Goal: Check status: Check status

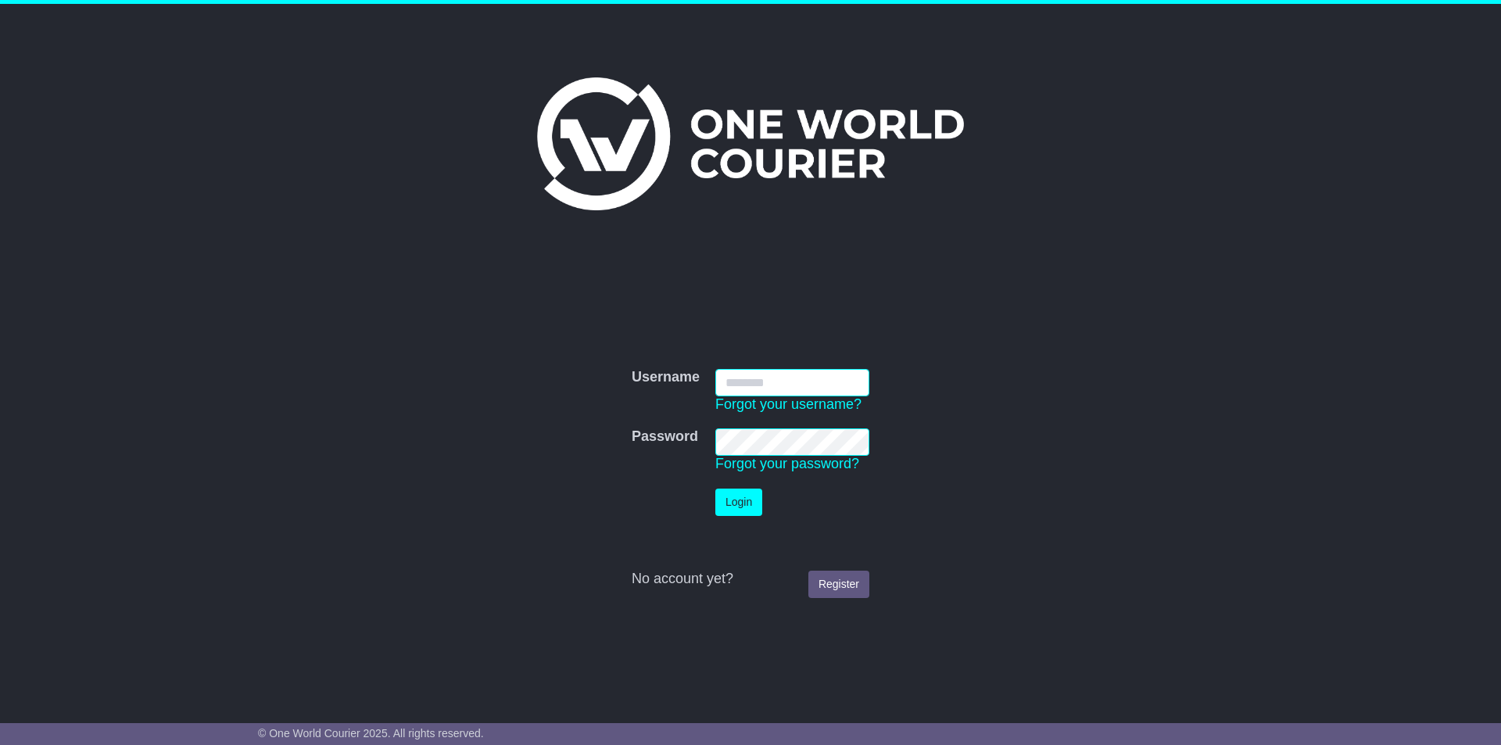
type input "**********"
click at [727, 338] on button "Login" at bounding box center [738, 502] width 47 height 27
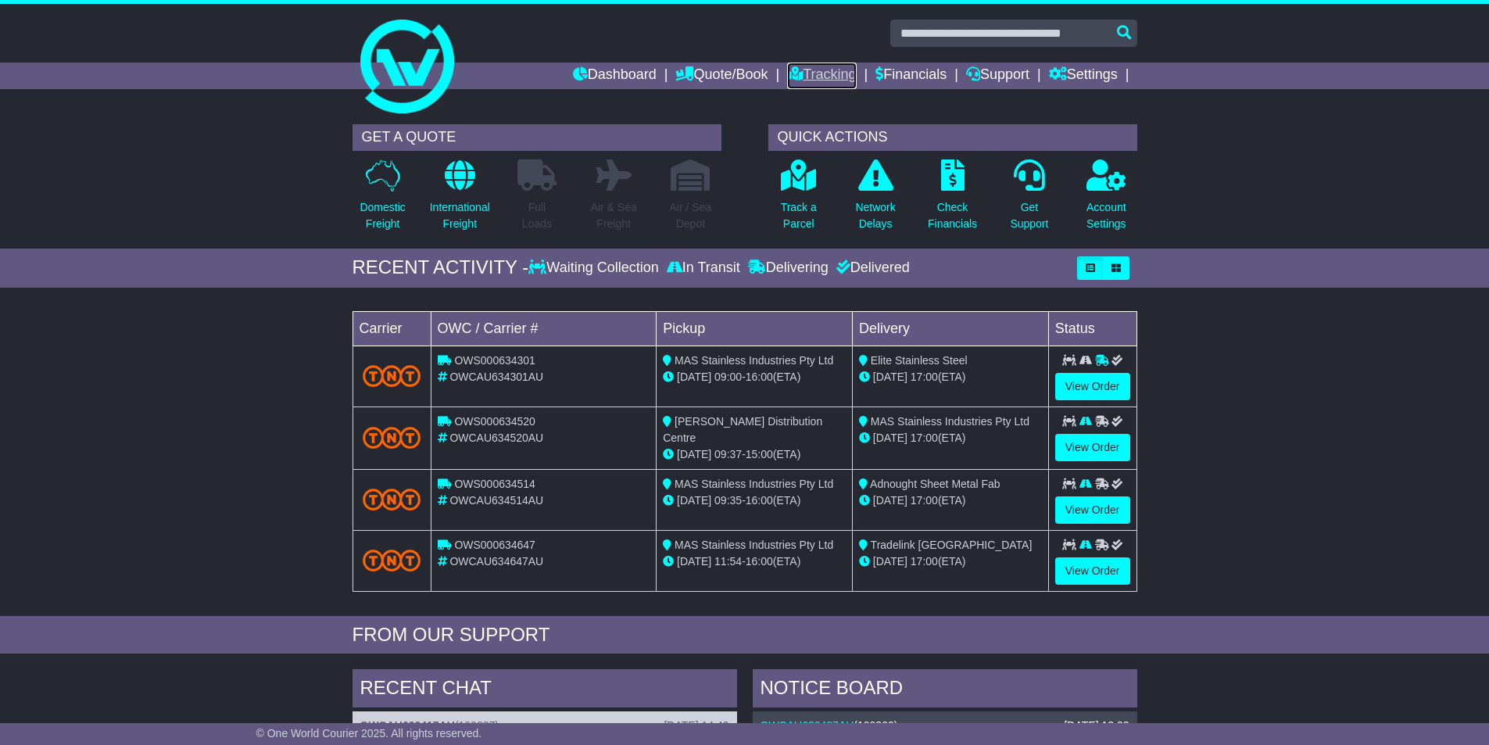
click at [809, 82] on link "Tracking" at bounding box center [821, 76] width 69 height 27
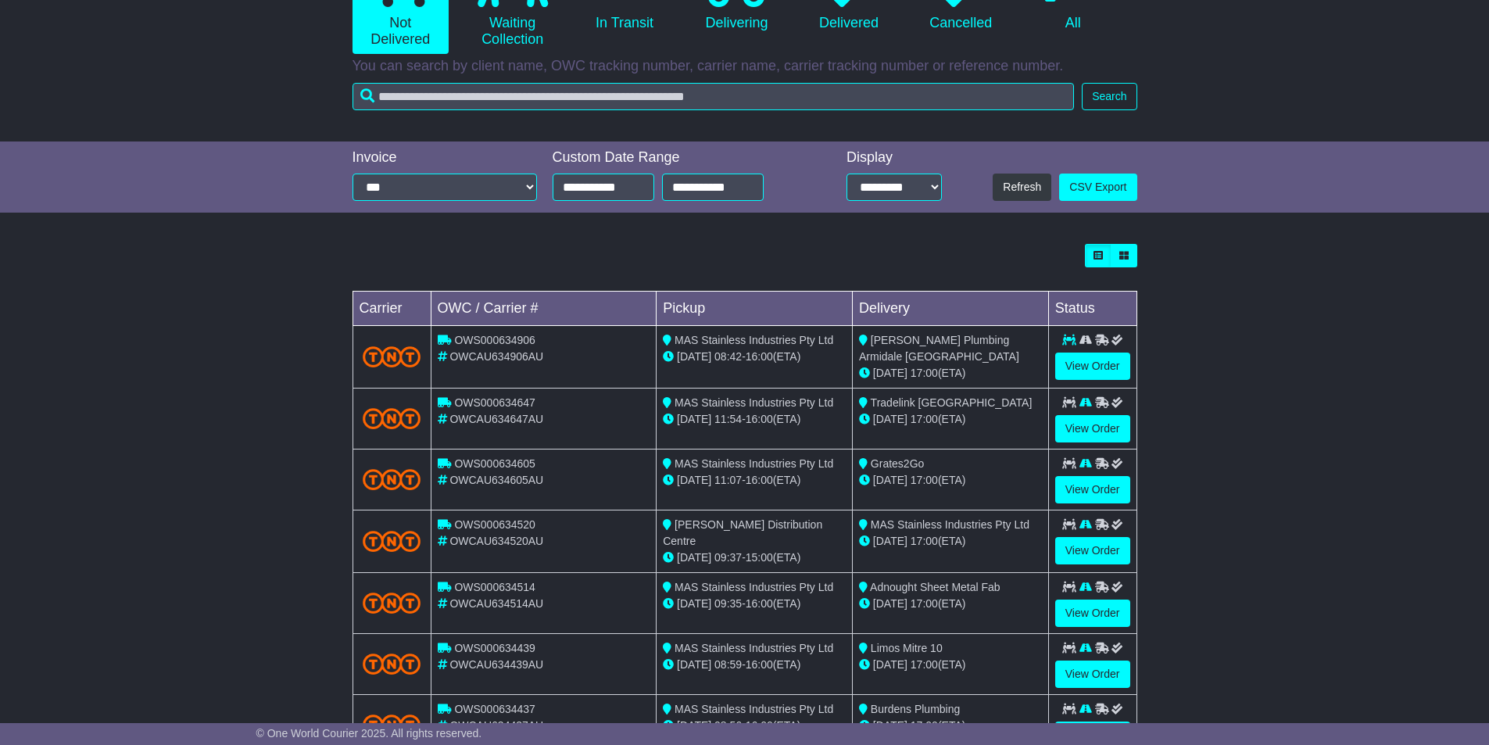
scroll to position [235, 0]
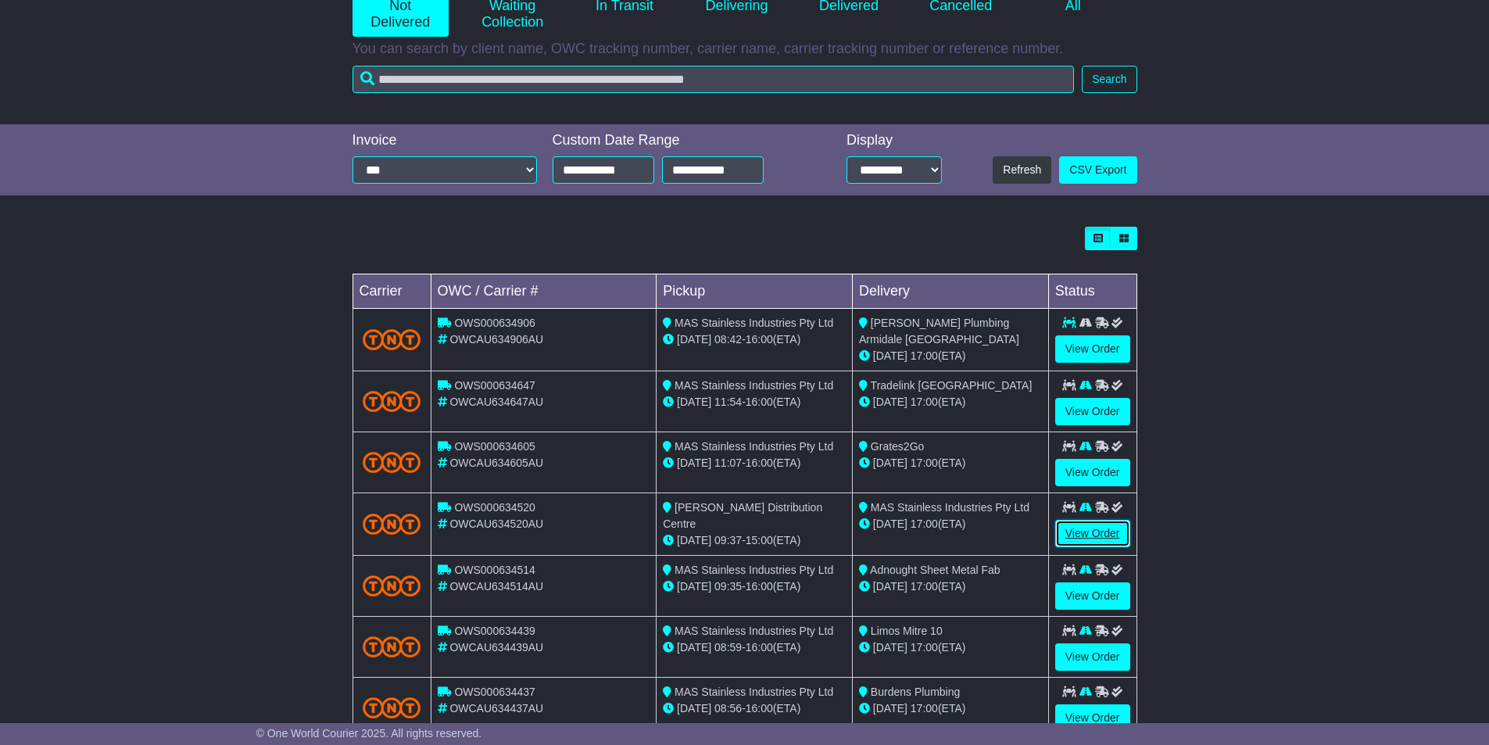
click at [1106, 527] on link "View Order" at bounding box center [1092, 533] width 75 height 27
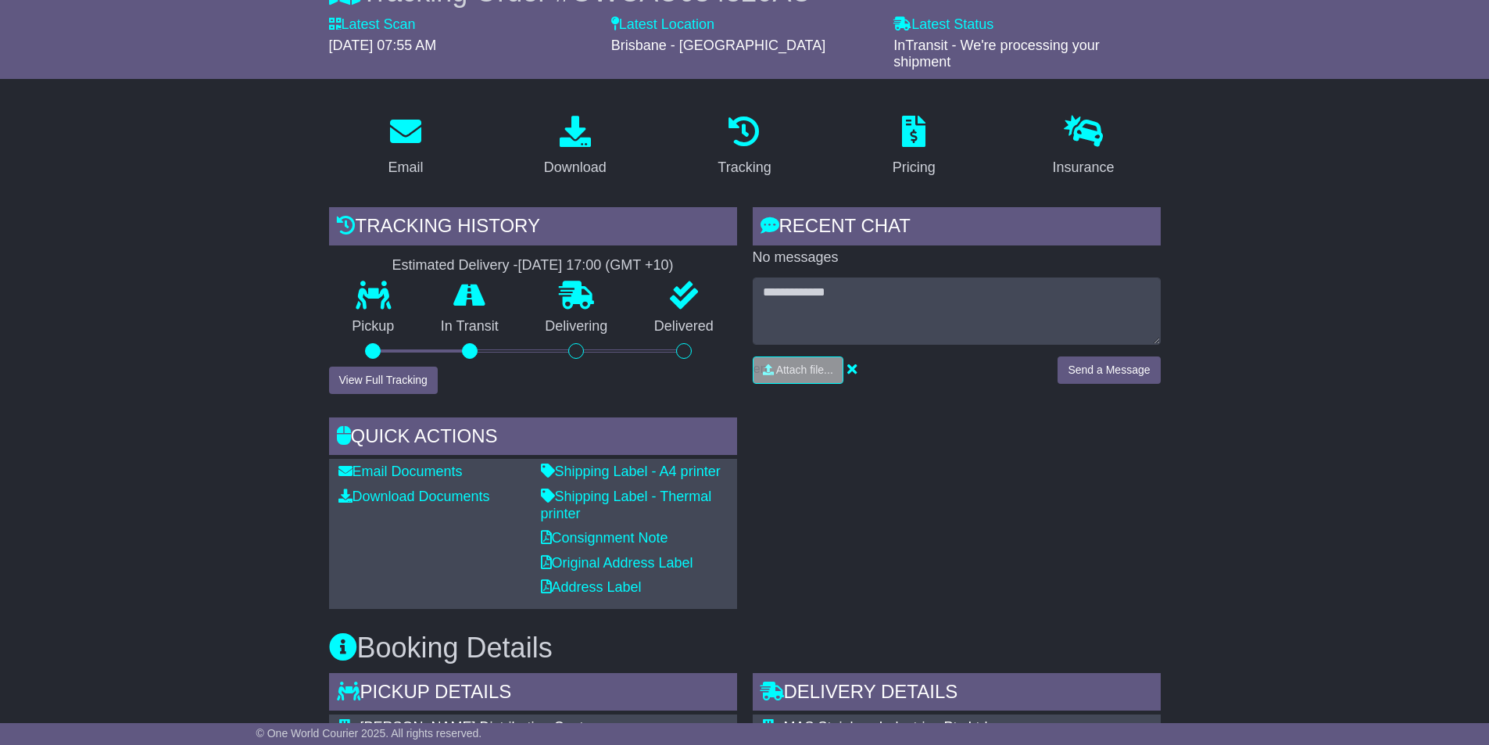
scroll to position [156, 0]
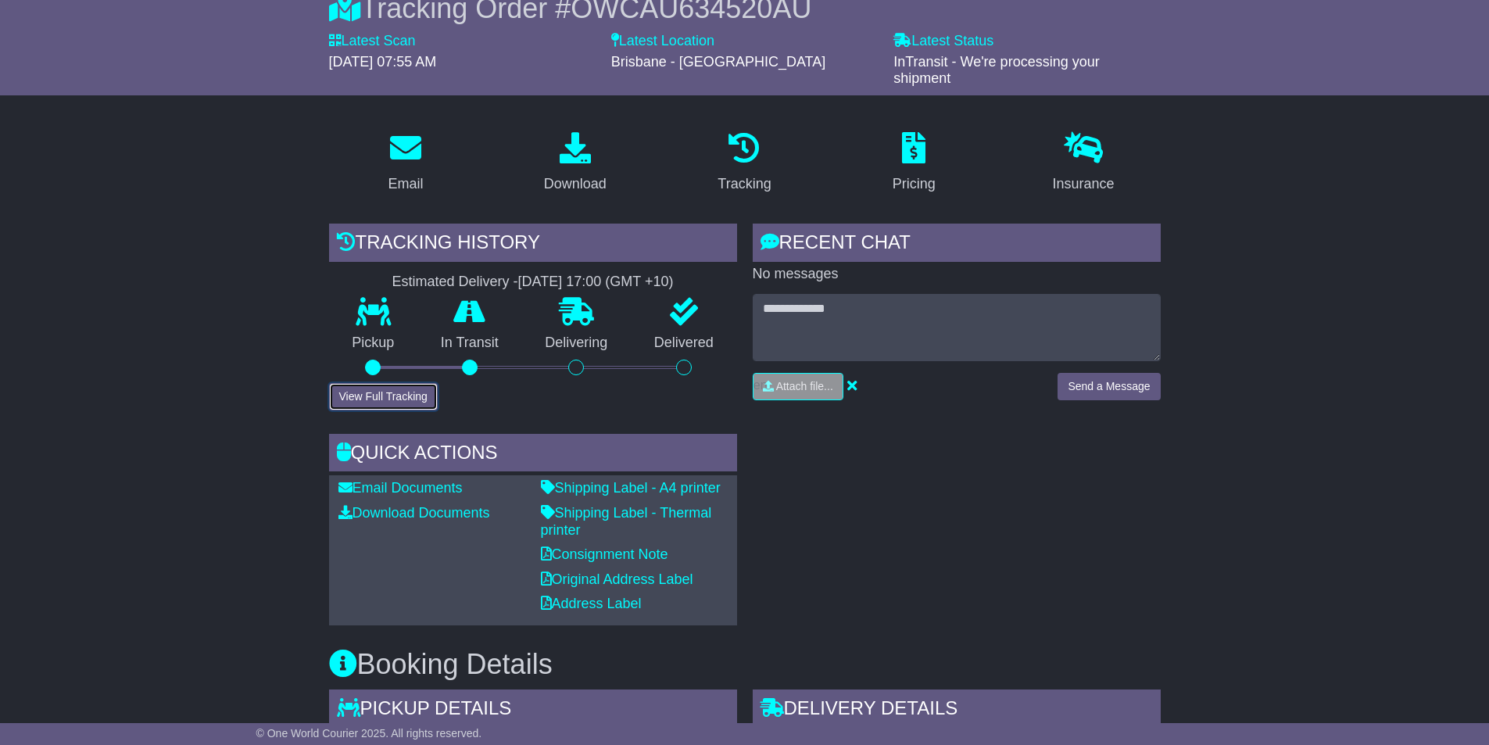
click at [400, 396] on button "View Full Tracking" at bounding box center [383, 396] width 109 height 27
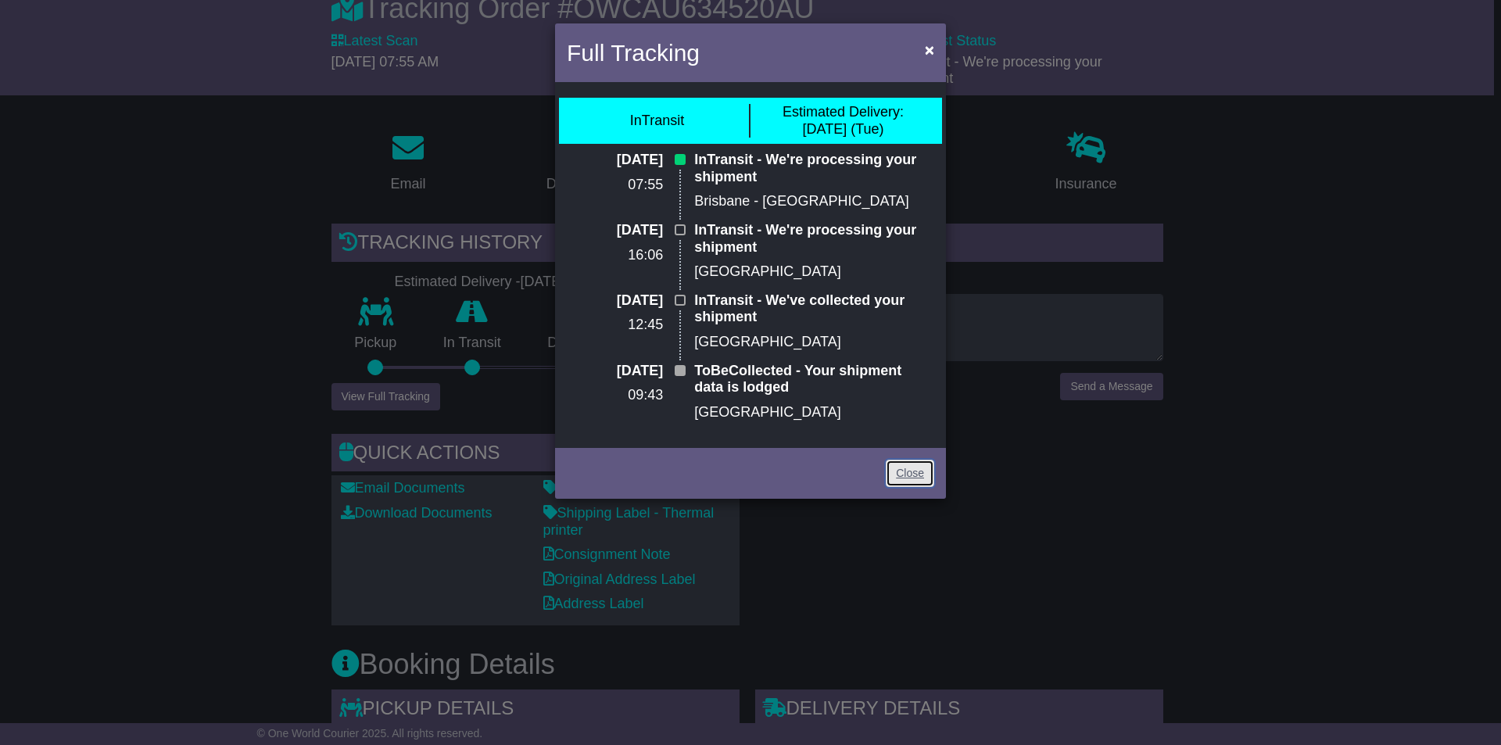
click at [911, 482] on link "Close" at bounding box center [910, 473] width 48 height 27
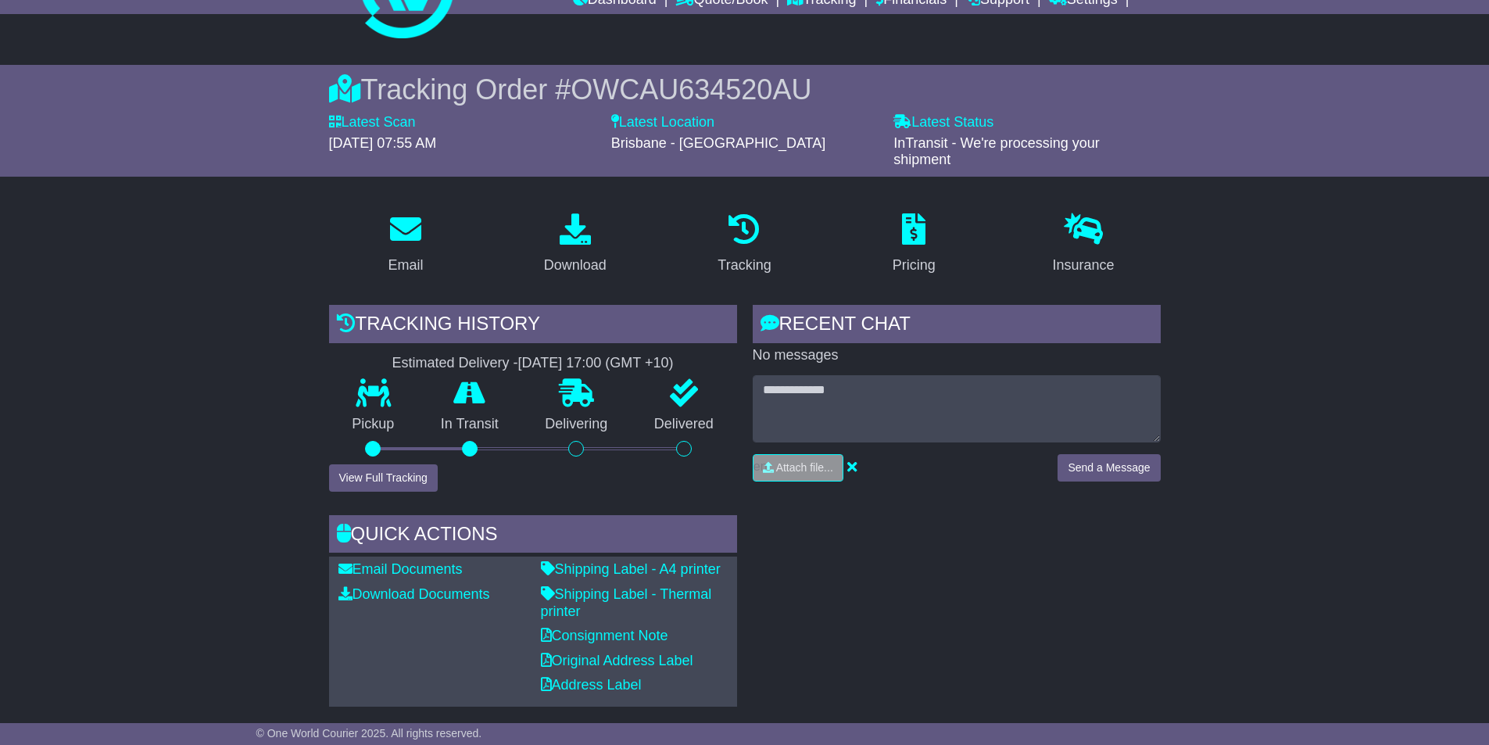
scroll to position [0, 0]
